Goal: Task Accomplishment & Management: Use online tool/utility

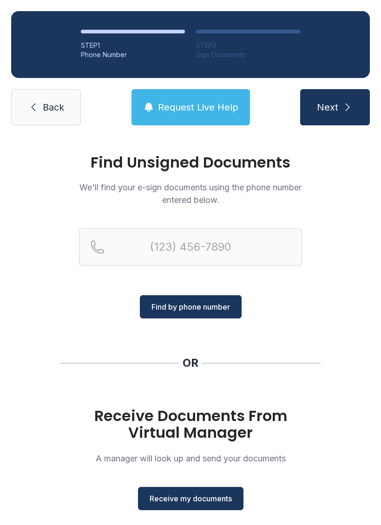
click at [219, 504] on button "Receive my documents" at bounding box center [190, 498] width 105 height 23
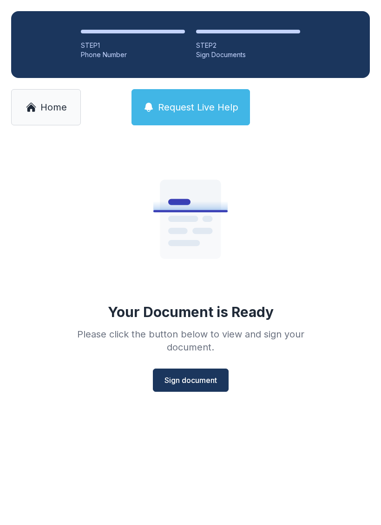
click at [212, 383] on span "Sign document" at bounding box center [190, 380] width 52 height 11
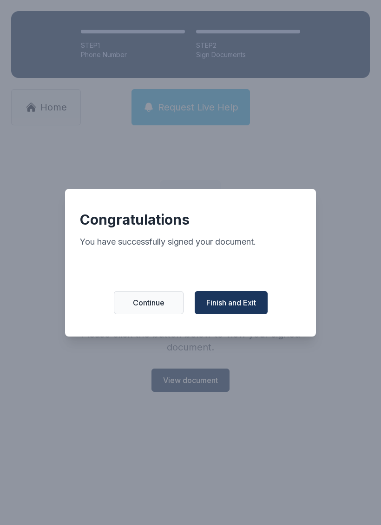
click at [242, 307] on span "Finish and Exit" at bounding box center [231, 302] width 50 height 11
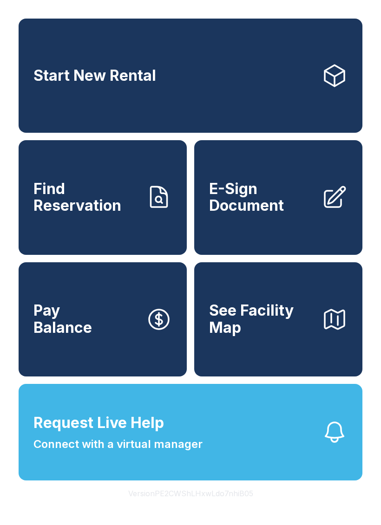
click at [286, 215] on span "E-Sign Document" at bounding box center [261, 198] width 105 height 34
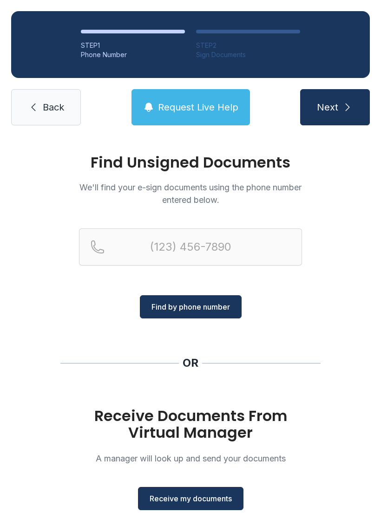
click at [223, 506] on button "Receive my documents" at bounding box center [190, 498] width 105 height 23
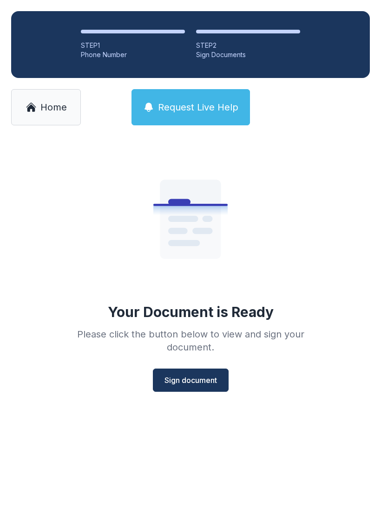
click at [199, 378] on span "Sign document" at bounding box center [190, 380] width 52 height 11
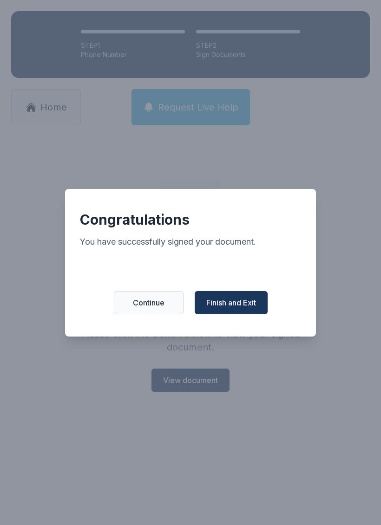
click at [230, 314] on button "Finish and Exit" at bounding box center [231, 302] width 73 height 23
